Goal: Task Accomplishment & Management: Manage account settings

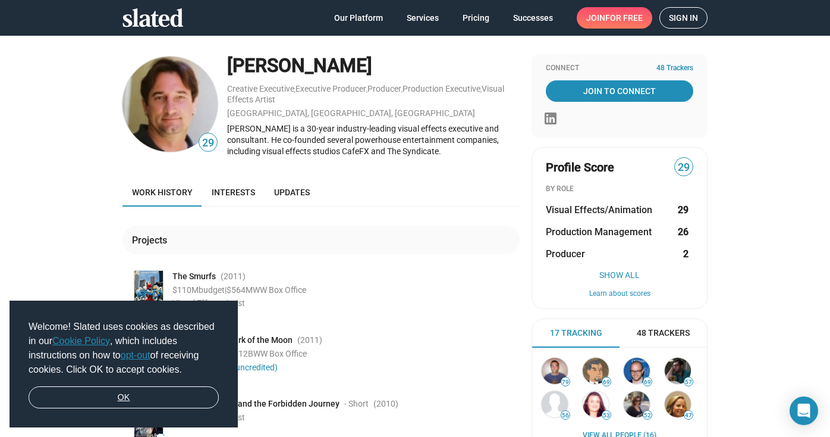
click at [166, 396] on link "OK" at bounding box center [124, 397] width 190 height 23
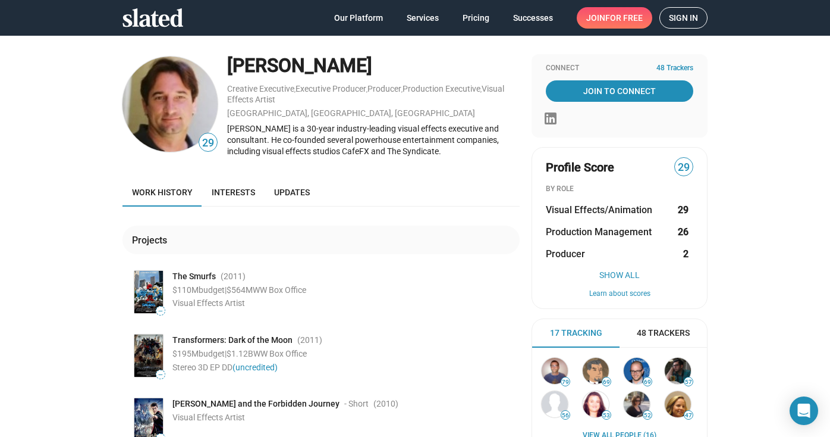
click at [682, 17] on span "Sign in" at bounding box center [683, 18] width 29 height 20
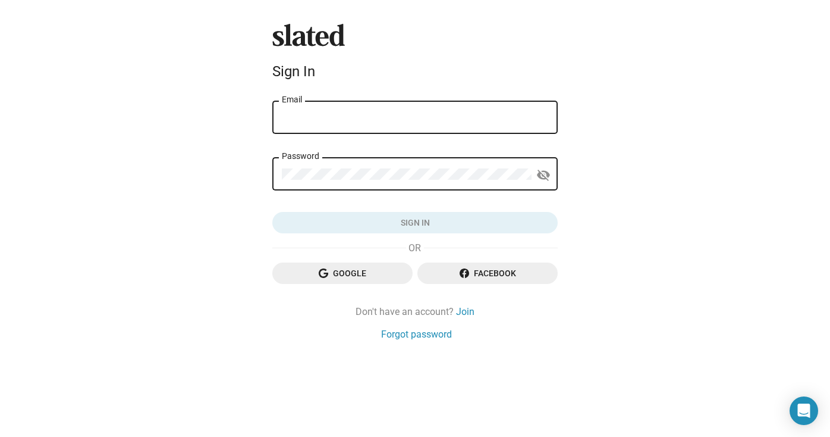
type input "jeff_barnes@me.com"
click at [415, 222] on button "Sign in" at bounding box center [414, 222] width 285 height 21
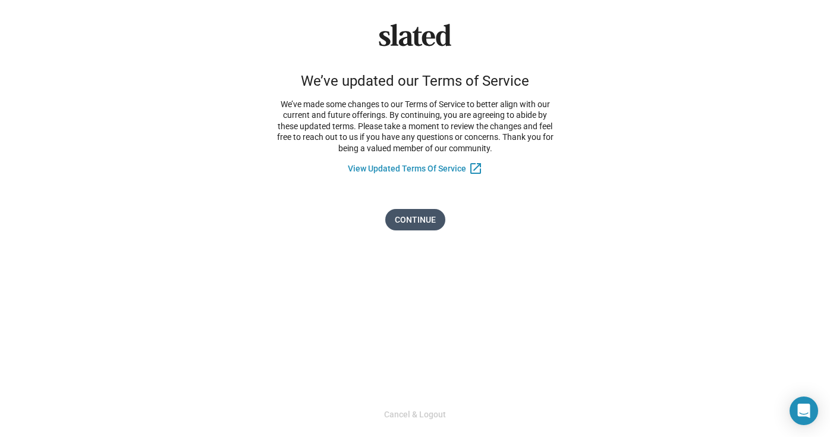
click at [420, 212] on span "Continue" at bounding box center [415, 219] width 41 height 21
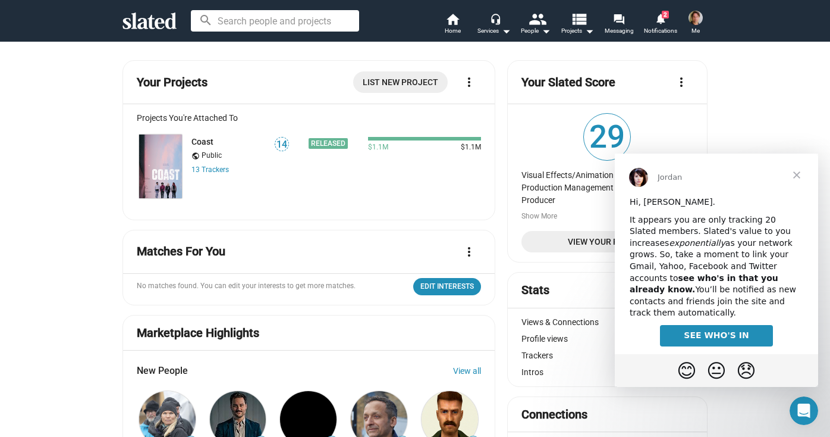
click at [806, 168] on span "Close" at bounding box center [796, 174] width 43 height 43
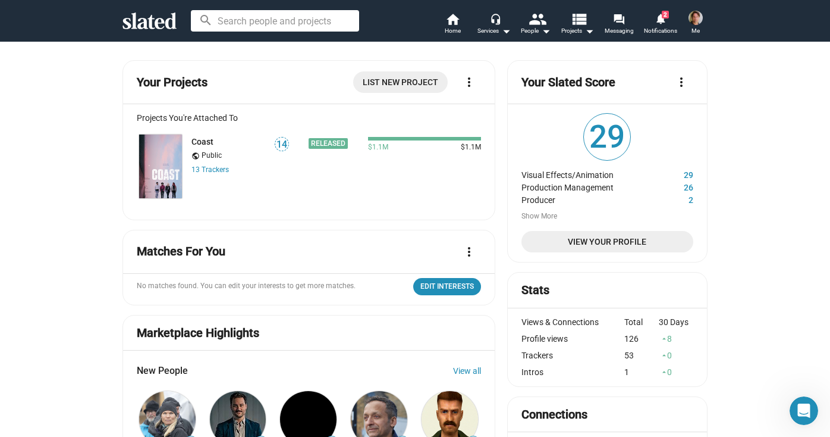
click at [692, 17] on img at bounding box center [696, 18] width 14 height 14
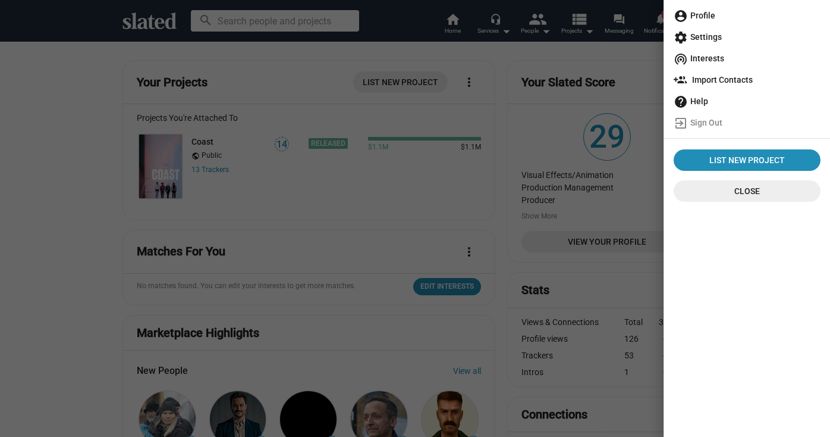
click at [698, 17] on span "account_circle Profile" at bounding box center [747, 15] width 147 height 21
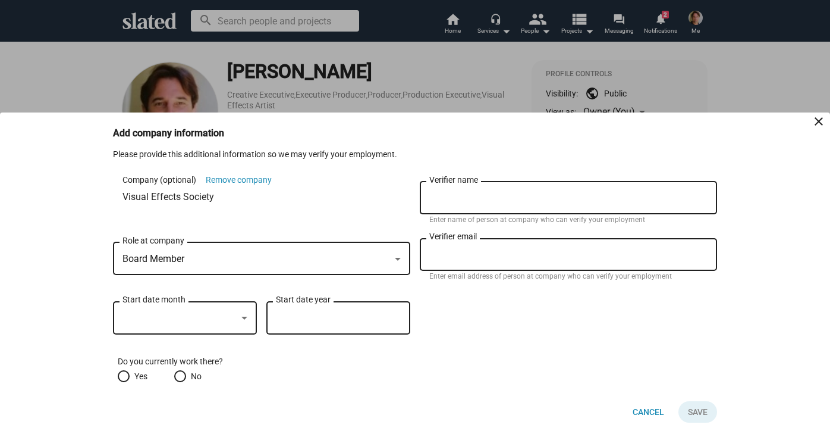
click at [335, 259] on div "Board Member" at bounding box center [257, 259] width 268 height 12
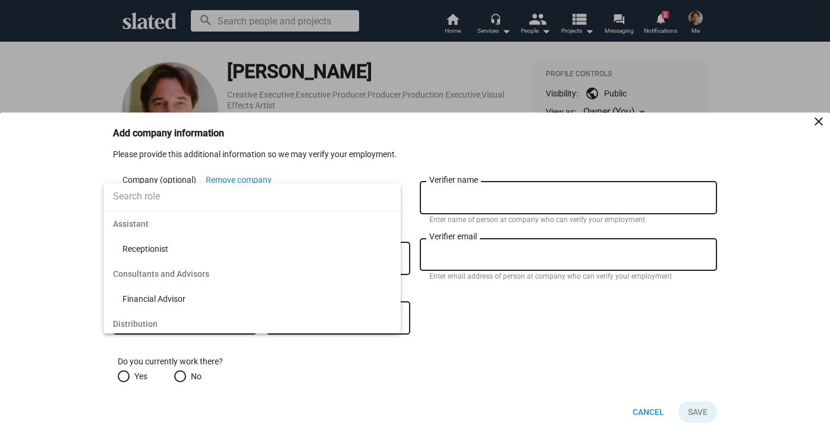
click at [285, 197] on input "text" at bounding box center [251, 196] width 297 height 30
click at [196, 274] on span "Consultants and Advisors" at bounding box center [251, 273] width 297 height 25
click at [175, 277] on span "Consultants and Advisors" at bounding box center [251, 273] width 297 height 25
click at [174, 197] on input "text" at bounding box center [251, 196] width 297 height 30
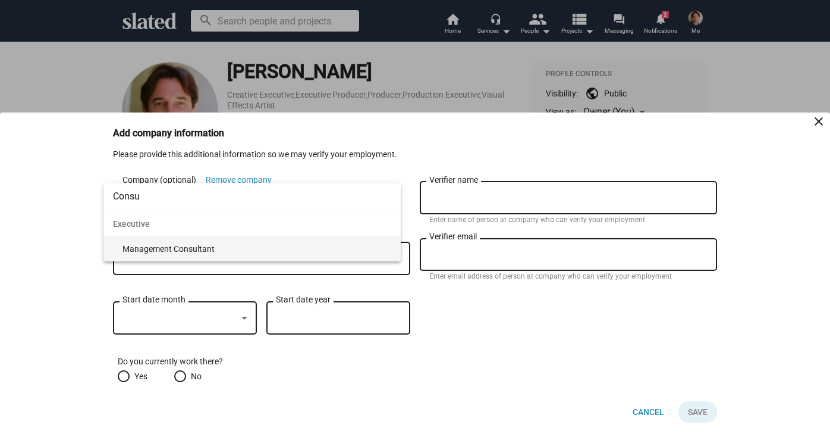
type input "Consu"
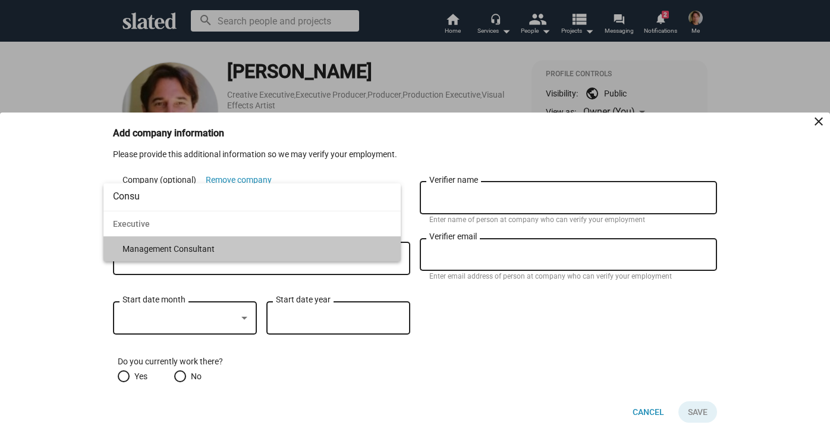
click at [148, 252] on span "Management Consultant" at bounding box center [257, 248] width 269 height 25
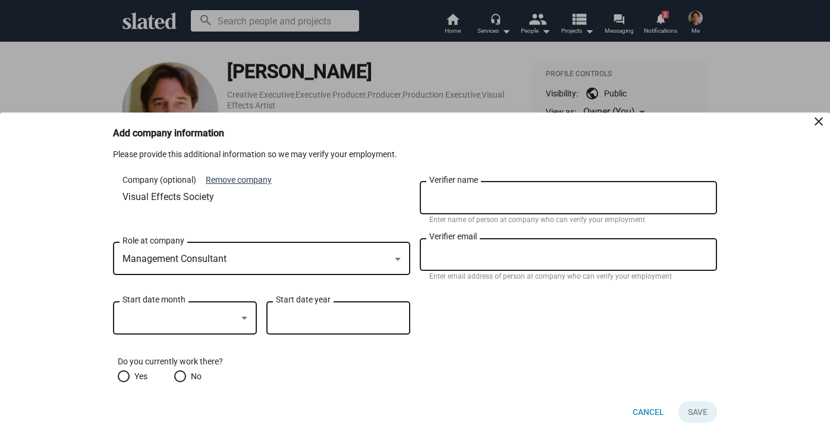
click at [222, 181] on button "Remove company" at bounding box center [239, 179] width 66 height 11
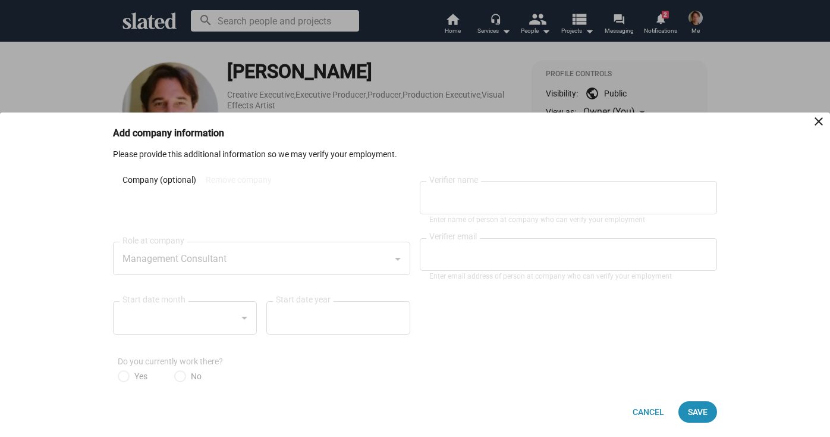
click at [526, 345] on form "Company (optional) Remove company Visual Effects Society Management Consultant …" at bounding box center [415, 280] width 604 height 203
click at [695, 412] on span "Save" at bounding box center [698, 411] width 20 height 21
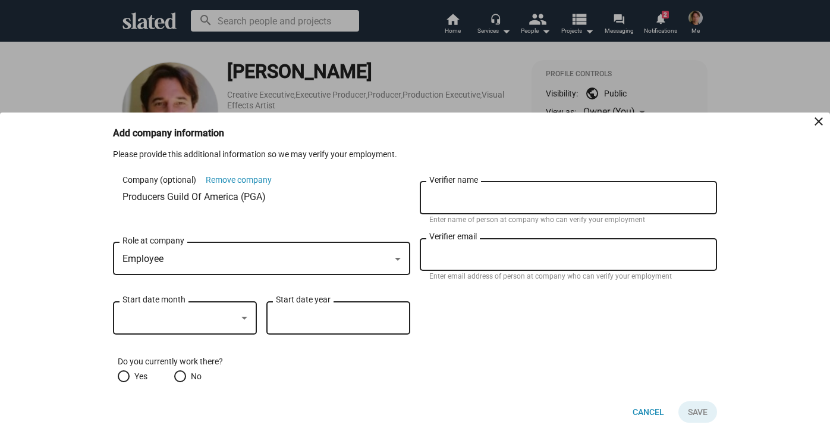
click at [817, 125] on mat-icon "close" at bounding box center [819, 121] width 14 height 14
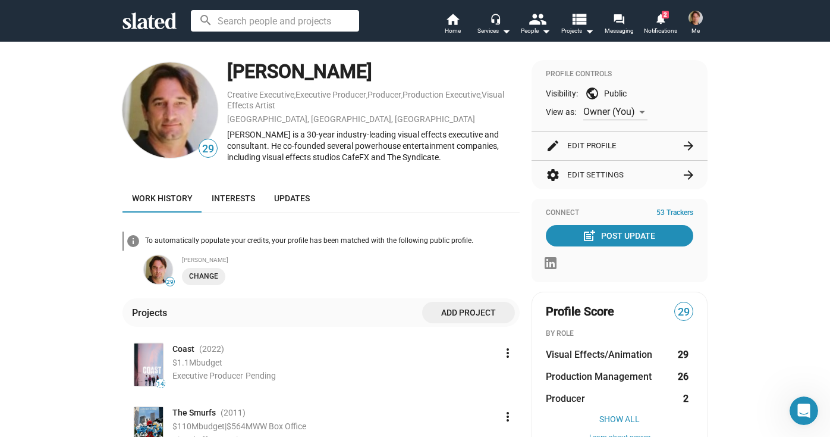
click at [580, 141] on button "edit Edit Profile arrow_forward" at bounding box center [619, 145] width 147 height 29
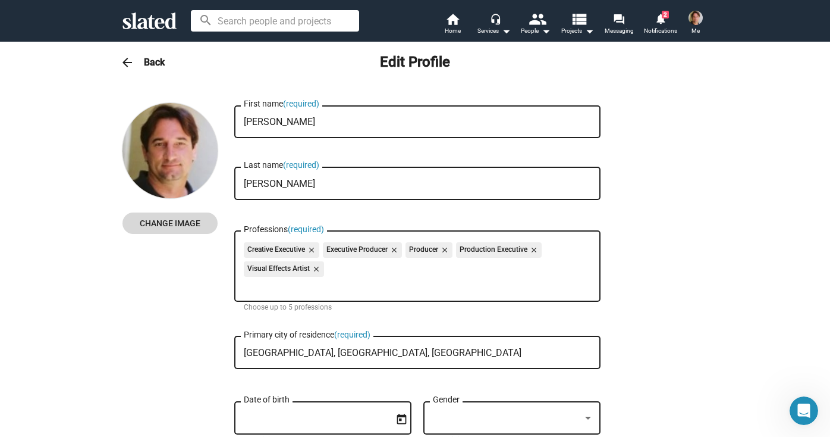
click at [184, 227] on span "Change Image" at bounding box center [170, 222] width 76 height 21
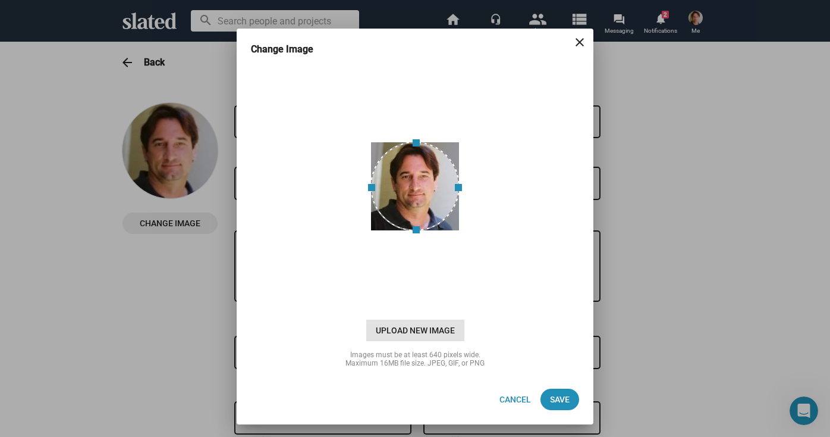
click at [399, 330] on span "Upload New Image" at bounding box center [415, 329] width 98 height 21
click at [399, 304] on input "cloud_upload Drag and drop or click to upload" at bounding box center [415, 186] width 327 height 237
type input "C:\fakepath\WineL.png"
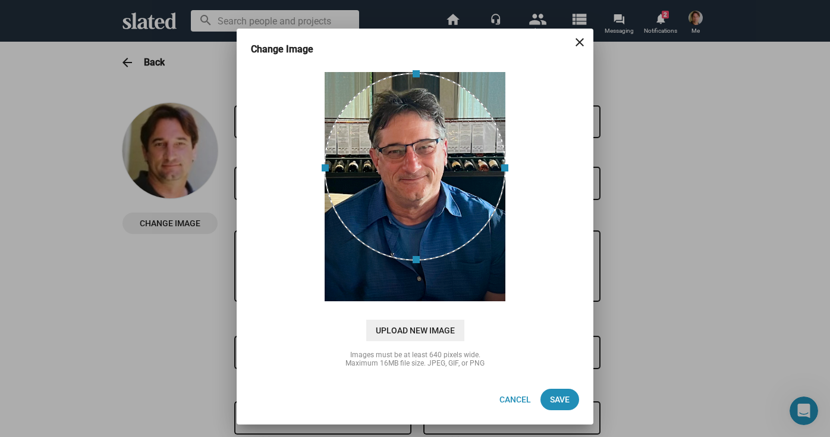
drag, startPoint x: 444, startPoint y: 175, endPoint x: 437, endPoint y: 151, distance: 24.7
click at [437, 151] on div at bounding box center [415, 167] width 182 height 188
click at [555, 401] on span "Save" at bounding box center [560, 398] width 20 height 21
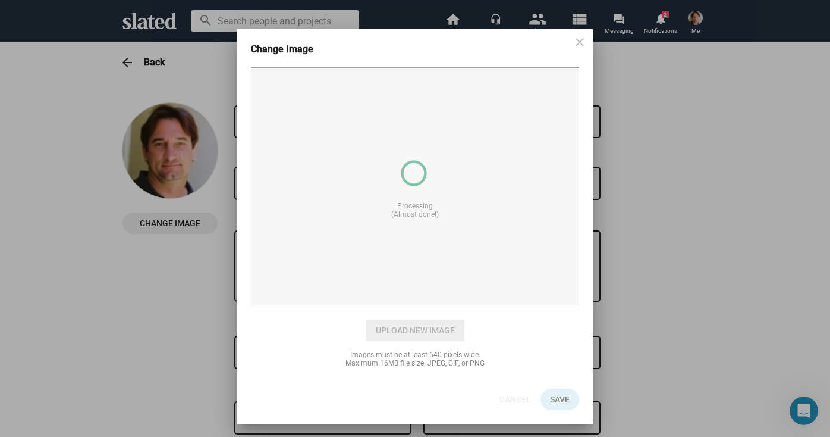
click at [200, 59] on div "Change Image close cloud_upload Drag and drop or click to upload Processing (Al…" at bounding box center [415, 218] width 830 height 437
